Goal: Information Seeking & Learning: Learn about a topic

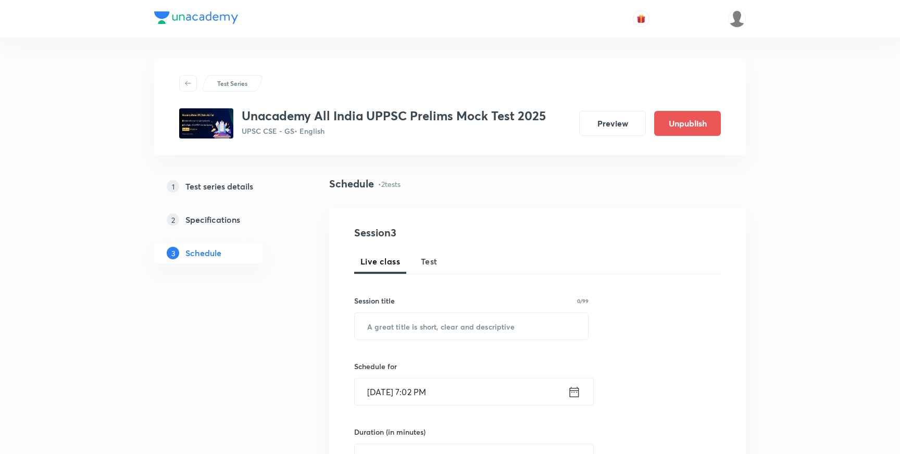
click at [778, 334] on div "Test Series Unacademy All India UPPSC Prelims Mock Test 2025 UPSC CSE - GS • En…" at bounding box center [450, 454] width 900 height 908
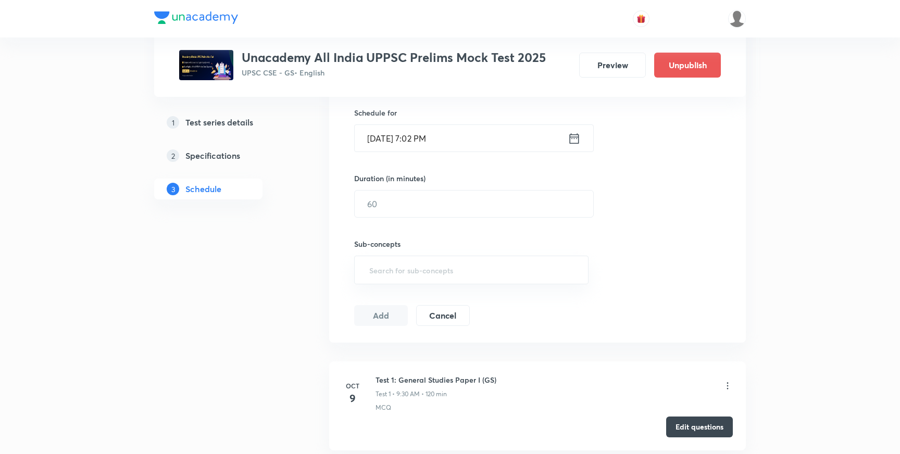
scroll to position [48, 0]
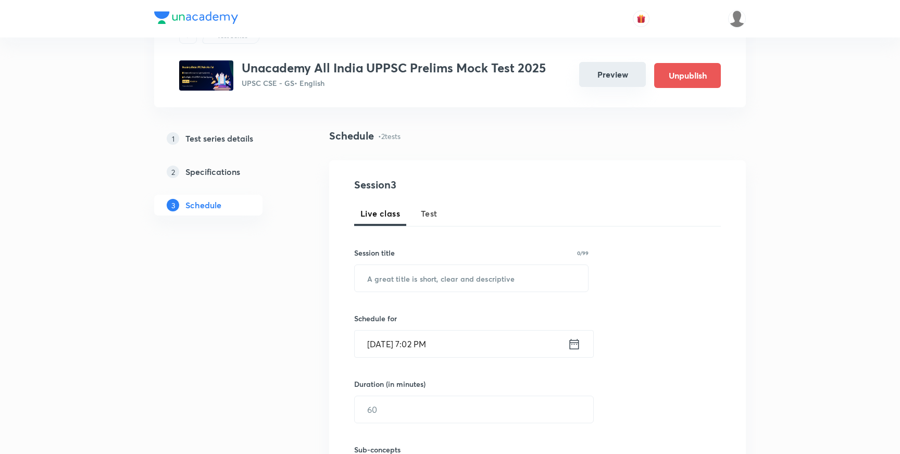
click at [604, 73] on button "Preview" at bounding box center [612, 74] width 67 height 25
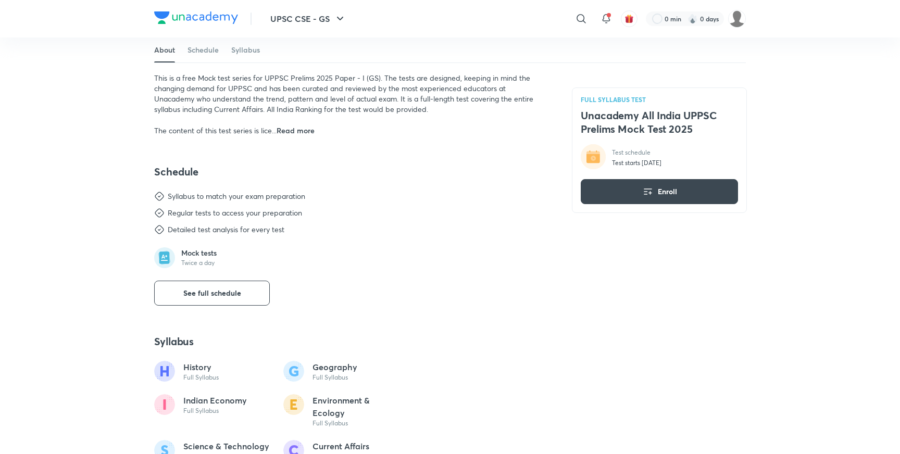
scroll to position [389, 0]
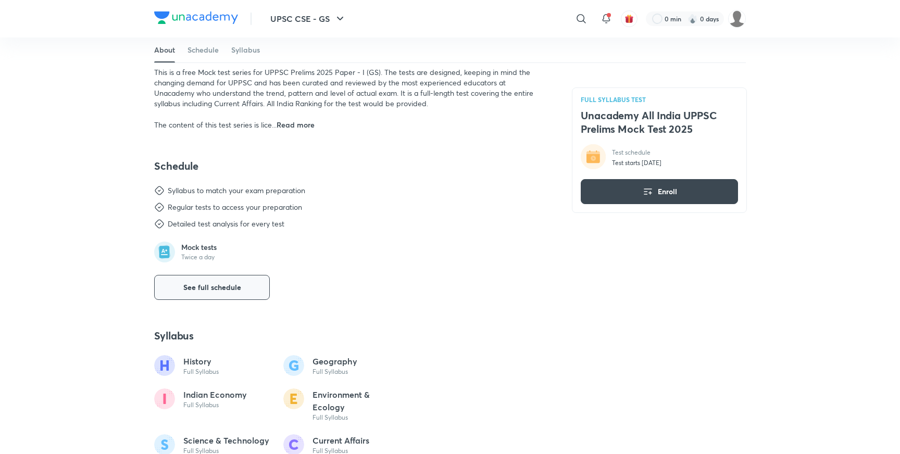
click at [257, 285] on button "See full schedule" at bounding box center [212, 287] width 116 height 25
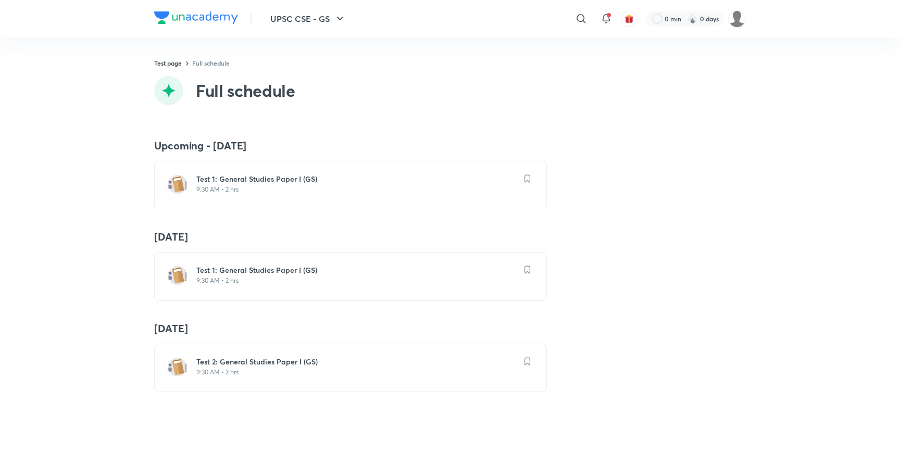
click at [236, 276] on p "9:30 AM • 2 hrs" at bounding box center [356, 280] width 321 height 8
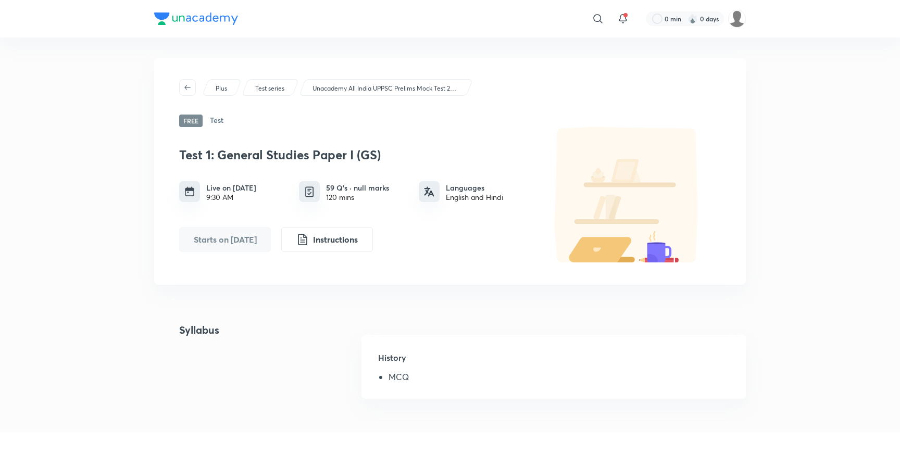
click at [71, 143] on div "​ 0 min 0 days Plus Test series Unacademy All India UPPSC Prelims Mock Test 202…" at bounding box center [450, 389] width 900 height 779
